Goal: Task Accomplishment & Management: Manage account settings

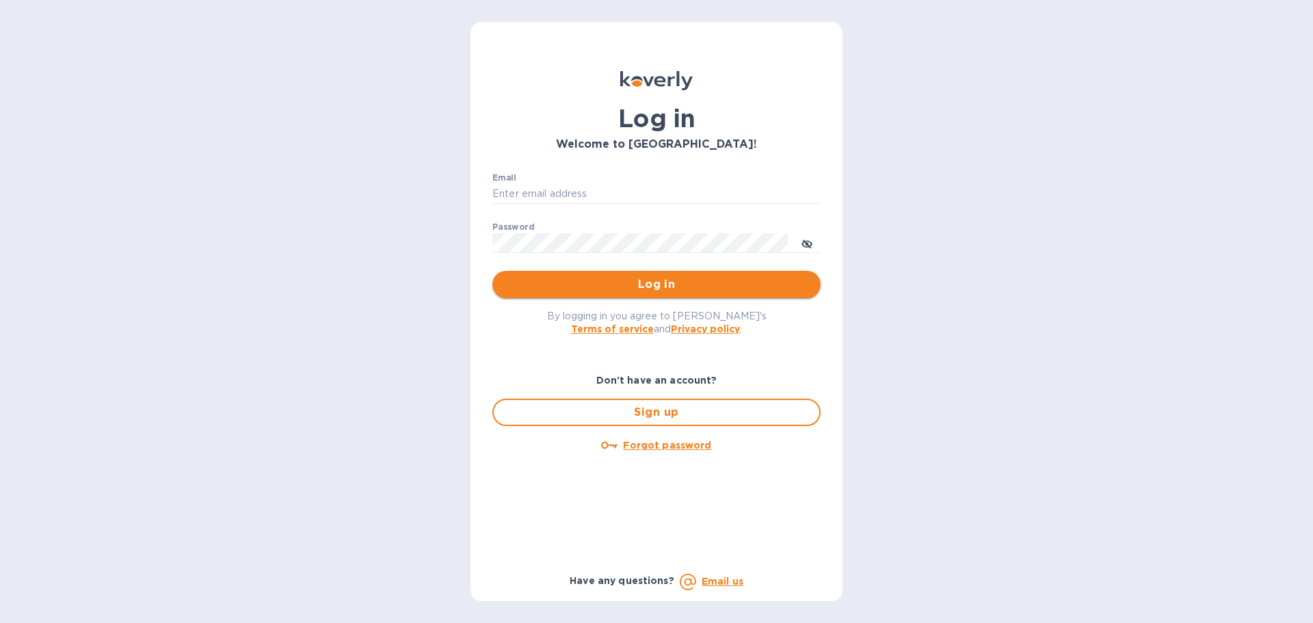
type input "bryan@sooospecial.com"
click at [637, 281] on span "Log in" at bounding box center [656, 284] width 306 height 16
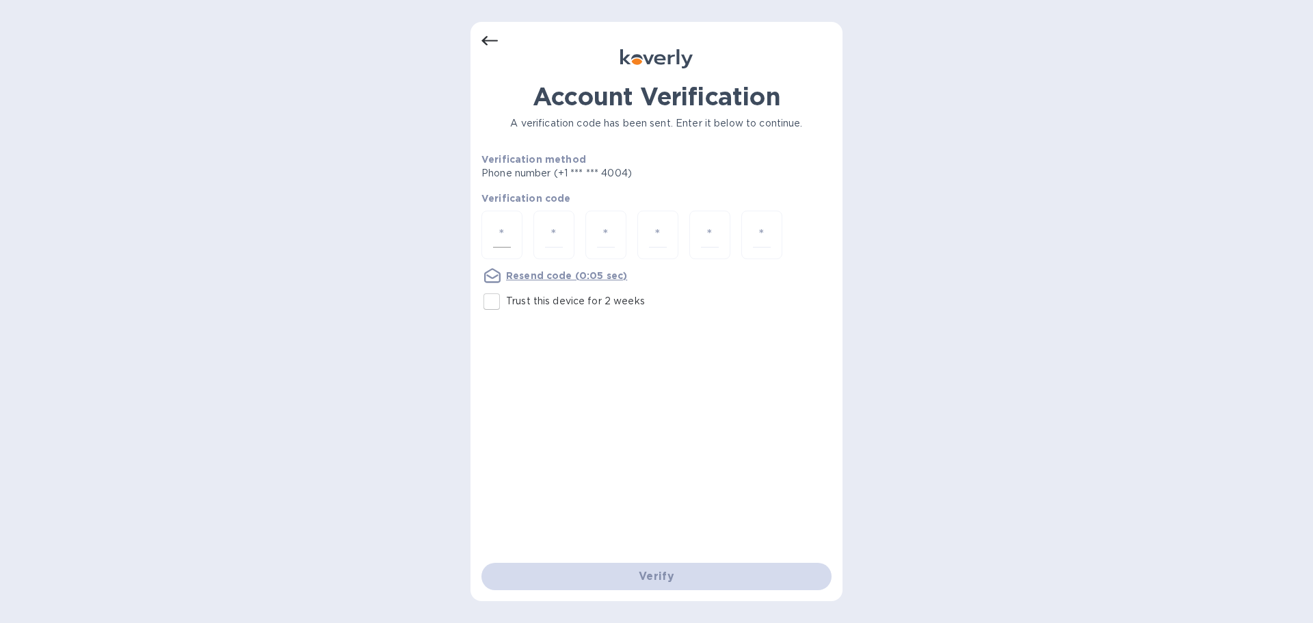
click at [494, 241] on input "number" at bounding box center [502, 234] width 18 height 25
type input "1"
type input "3"
type input "6"
type input "3"
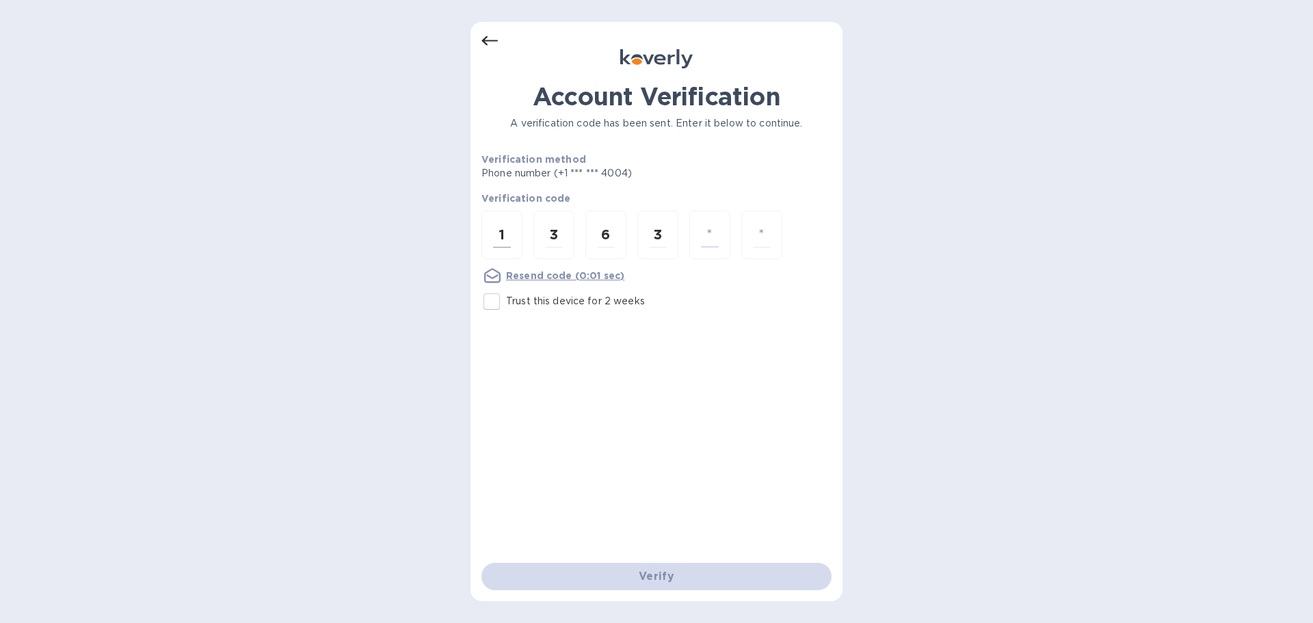
type input "3"
type input "9"
